Goal: Task Accomplishment & Management: Manage account settings

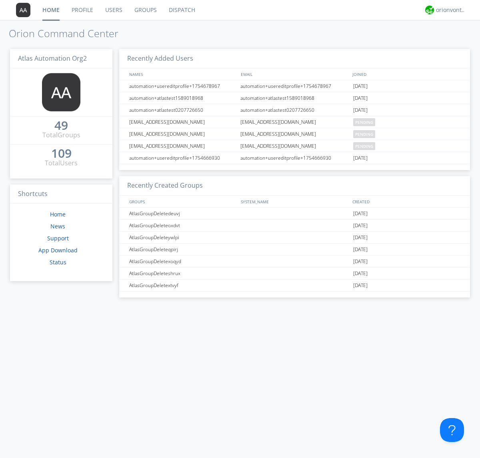
click at [113, 10] on link "Users" at bounding box center [113, 10] width 29 height 20
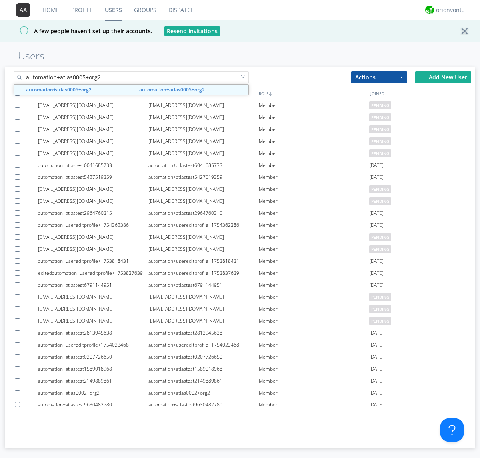
type input "automation+atlas0005+org2"
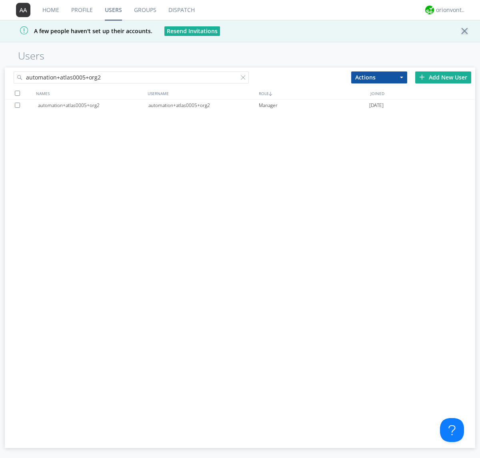
click at [203, 105] on div "automation+atlas0005+org2" at bounding box center [203, 106] width 110 height 12
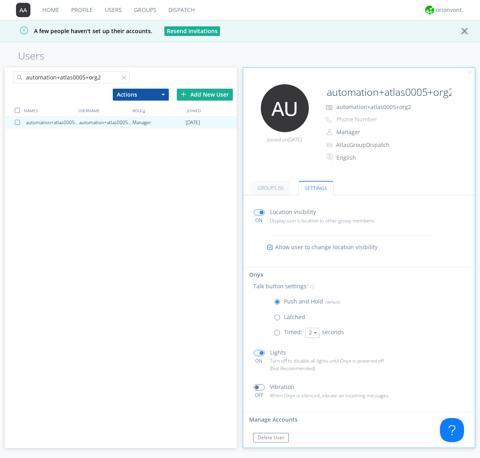
click at [259, 388] on span at bounding box center [258, 387] width 11 height 6
click at [0, 0] on input "checkbox" at bounding box center [0, 0] width 0 height 0
click at [259, 388] on span at bounding box center [258, 387] width 11 height 6
click at [0, 0] on input "checkbox" at bounding box center [0, 0] width 0 height 0
